Goal: Task Accomplishment & Management: Use online tool/utility

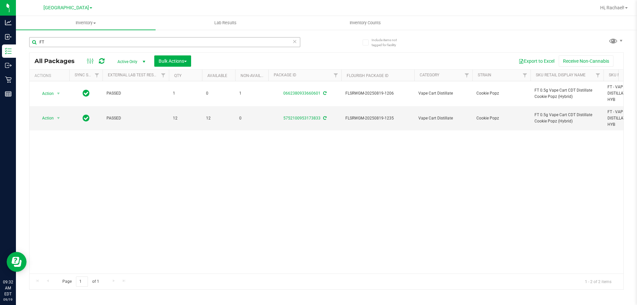
type input "F"
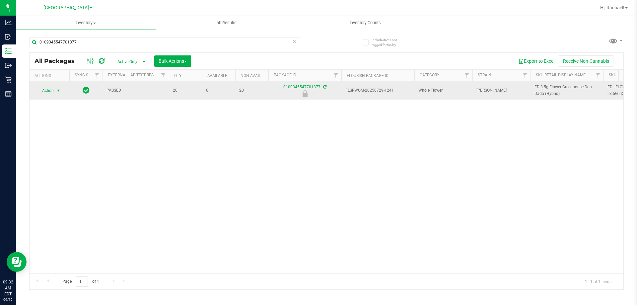
type input "0109345547701377"
click at [56, 89] on span "select" at bounding box center [58, 90] width 5 height 5
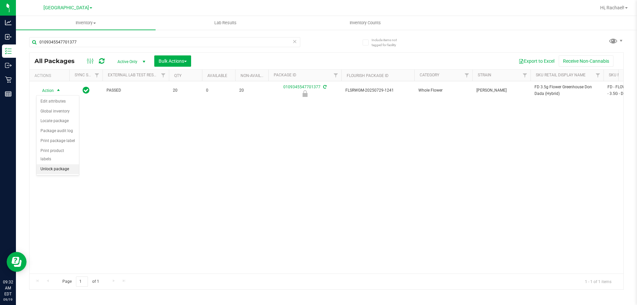
click at [59, 164] on li "Unlock package" at bounding box center [57, 169] width 42 height 10
